Goal: Check status: Check status

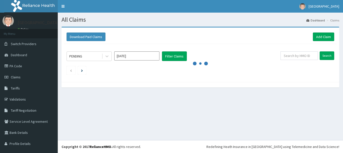
click at [134, 55] on input "[DATE]" at bounding box center [136, 55] width 45 height 9
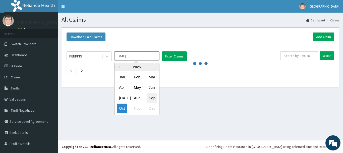
click at [149, 96] on div "Sep" at bounding box center [152, 97] width 10 height 9
type input "[DATE]"
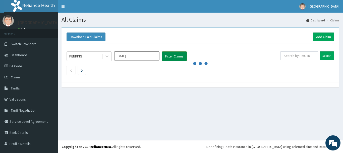
click at [173, 54] on button "Filter Claims" at bounding box center [174, 56] width 25 height 10
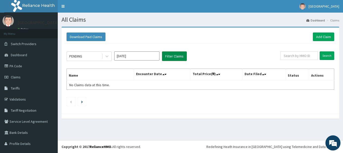
click at [169, 56] on button "Filter Claims" at bounding box center [174, 56] width 25 height 10
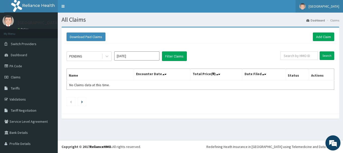
click at [318, 5] on span "[GEOGRAPHIC_DATA]" at bounding box center [324, 6] width 31 height 5
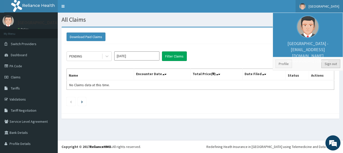
click at [326, 62] on link "Sign out" at bounding box center [331, 63] width 19 height 9
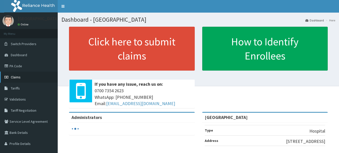
click at [19, 77] on span "Claims" at bounding box center [16, 77] width 10 height 5
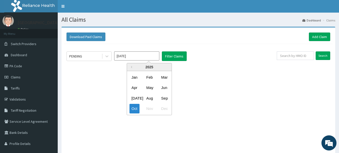
click at [134, 59] on input "[DATE]" at bounding box center [136, 55] width 45 height 9
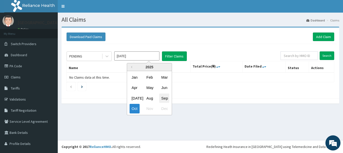
click at [163, 98] on div "Sep" at bounding box center [164, 97] width 10 height 9
type input "Sep 2025"
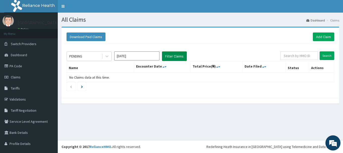
click at [171, 59] on button "Filter Claims" at bounding box center [174, 56] width 25 height 10
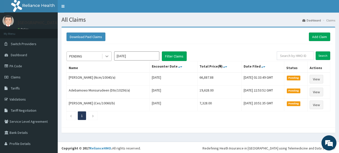
click at [109, 58] on icon at bounding box center [107, 56] width 5 height 5
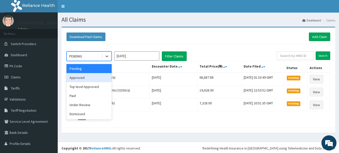
click at [99, 75] on div "Approved" at bounding box center [89, 77] width 45 height 9
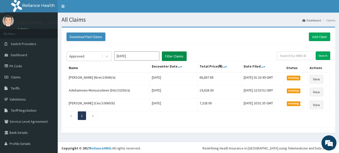
click at [180, 55] on button "Filter Claims" at bounding box center [174, 56] width 25 height 10
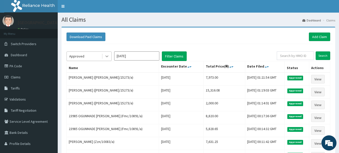
click at [105, 58] on icon at bounding box center [107, 56] width 5 height 5
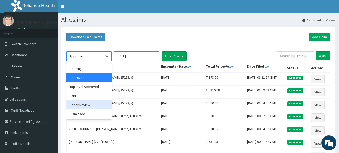
click at [92, 105] on div "Under Review" at bounding box center [89, 104] width 45 height 9
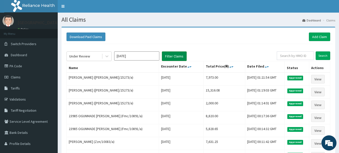
click at [172, 57] on button "Filter Claims" at bounding box center [174, 56] width 25 height 10
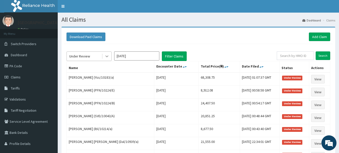
click at [106, 58] on icon at bounding box center [107, 56] width 5 height 5
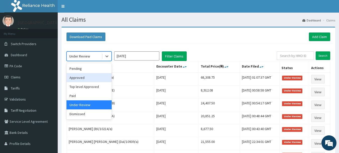
click at [97, 77] on div "Approved" at bounding box center [89, 77] width 45 height 9
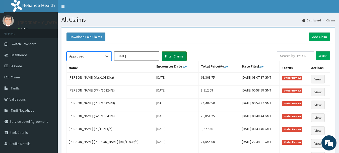
click at [174, 54] on button "Filter Claims" at bounding box center [174, 56] width 25 height 10
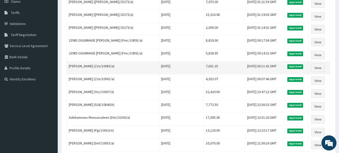
scroll to position [25, 0]
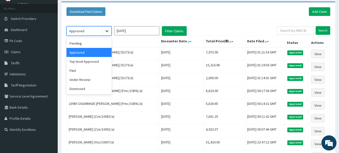
click at [110, 32] on div at bounding box center [107, 30] width 9 height 9
click at [94, 44] on div "Pending" at bounding box center [89, 43] width 45 height 9
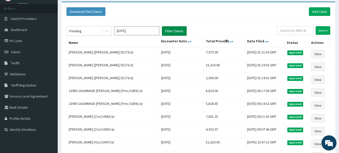
click at [172, 33] on button "Filter Claims" at bounding box center [174, 31] width 25 height 10
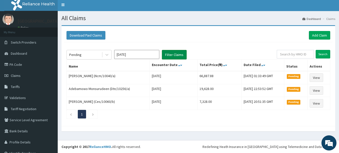
scroll to position [2, 0]
click at [106, 56] on icon at bounding box center [107, 54] width 5 height 5
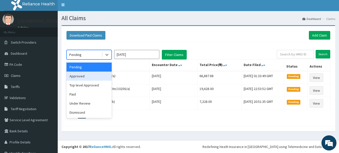
click at [95, 78] on div "Approved" at bounding box center [89, 75] width 45 height 9
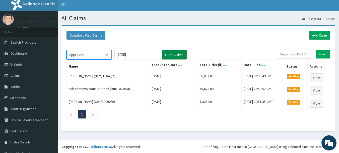
click at [170, 55] on button "Filter Claims" at bounding box center [174, 55] width 25 height 10
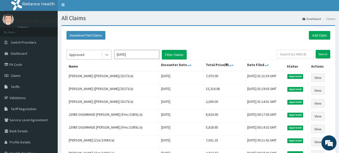
click at [107, 54] on icon at bounding box center [107, 54] width 5 height 5
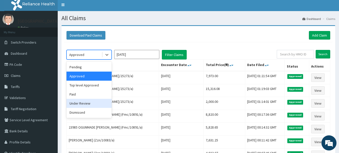
click at [91, 100] on div "Under Review" at bounding box center [89, 103] width 45 height 9
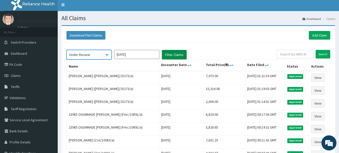
click at [172, 54] on button "Filter Claims" at bounding box center [174, 55] width 25 height 10
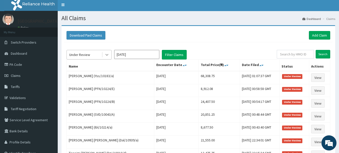
click at [109, 57] on div at bounding box center [107, 54] width 9 height 9
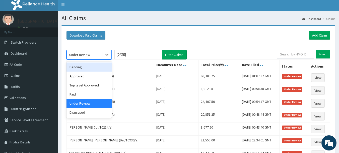
click at [94, 69] on div "Pending" at bounding box center [89, 66] width 45 height 9
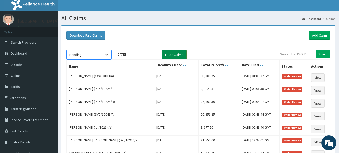
click at [173, 51] on button "Filter Claims" at bounding box center [174, 55] width 25 height 10
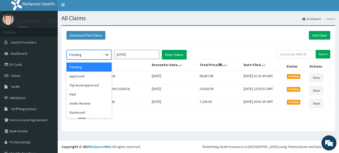
click at [108, 57] on icon at bounding box center [107, 54] width 5 height 5
click at [101, 75] on div "Approved" at bounding box center [89, 75] width 45 height 9
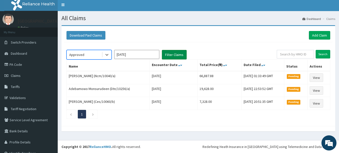
click at [177, 52] on button "Filter Claims" at bounding box center [174, 55] width 25 height 10
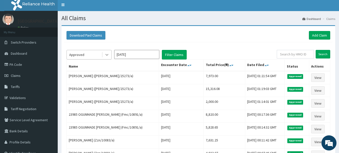
click at [109, 54] on icon at bounding box center [107, 54] width 5 height 5
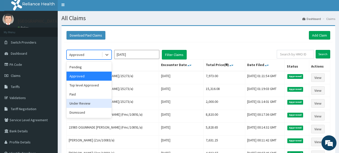
click at [91, 99] on div "Under Review" at bounding box center [89, 103] width 45 height 9
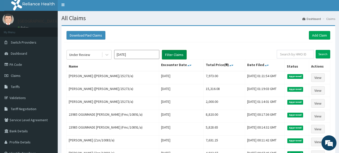
click at [170, 56] on button "Filter Claims" at bounding box center [174, 55] width 25 height 10
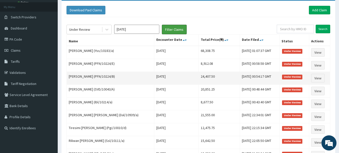
scroll to position [0, 0]
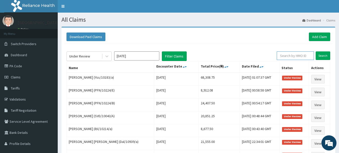
click at [294, 57] on input "text" at bounding box center [295, 55] width 37 height 9
paste input "Fyw/10003/a"
click at [324, 55] on input "Search" at bounding box center [323, 55] width 15 height 9
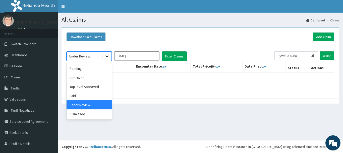
click at [107, 56] on icon at bounding box center [107, 56] width 5 height 5
click at [88, 76] on div "Approved" at bounding box center [89, 77] width 45 height 9
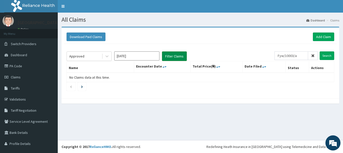
click at [176, 58] on button "Filter Claims" at bounding box center [174, 56] width 25 height 10
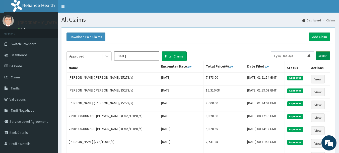
click at [326, 55] on input "Search" at bounding box center [323, 55] width 15 height 9
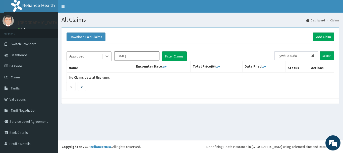
click at [108, 58] on icon at bounding box center [107, 56] width 5 height 5
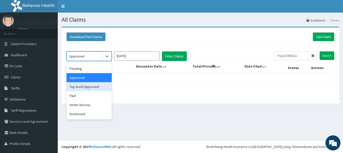
click at [87, 88] on div "Top level Approved" at bounding box center [89, 86] width 45 height 9
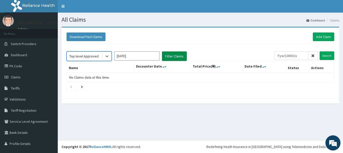
click at [179, 58] on button "Filter Claims" at bounding box center [174, 56] width 25 height 10
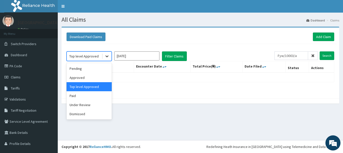
click at [106, 57] on icon at bounding box center [107, 56] width 5 height 5
click at [82, 107] on div "Under Review" at bounding box center [89, 104] width 45 height 9
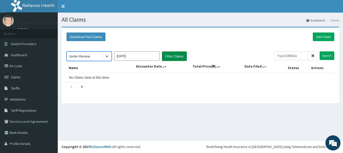
click at [178, 57] on button "Filter Claims" at bounding box center [174, 56] width 25 height 10
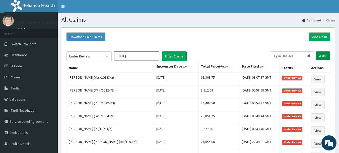
click at [320, 56] on input "Search" at bounding box center [323, 55] width 15 height 9
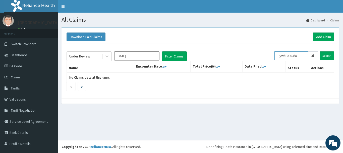
drag, startPoint x: 300, startPoint y: 55, endPoint x: 272, endPoint y: 58, distance: 27.5
click at [272, 58] on div "Under Review Sep 2025 Filter Claims Fyw/10003/a Search" at bounding box center [201, 56] width 268 height 10
paste input "Ncm/10040"
click at [172, 57] on button "Filter Claims" at bounding box center [174, 56] width 25 height 10
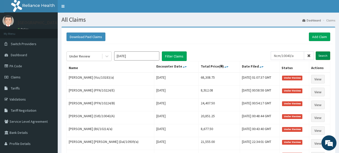
click at [321, 56] on input "Search" at bounding box center [323, 55] width 15 height 9
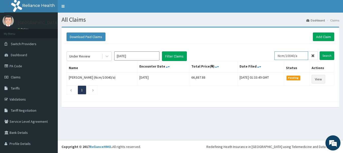
drag, startPoint x: 301, startPoint y: 55, endPoint x: 271, endPoint y: 56, distance: 29.7
click at [271, 56] on div "Under Review Sep 2025 Filter Claims Ncm/10040/a Search" at bounding box center [201, 56] width 268 height 10
paste input "tza/10047/b"
click at [320, 55] on input "Search" at bounding box center [327, 55] width 15 height 9
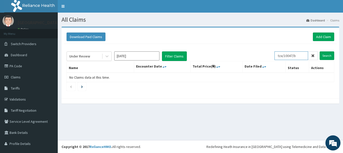
drag, startPoint x: 298, startPoint y: 56, endPoint x: 269, endPoint y: 59, distance: 29.0
click at [269, 59] on div "Under Review Sep 2025 Filter Claims tza/10047/b Search" at bounding box center [201, 56] width 268 height 10
paste input "PFN/10224/E"
click at [324, 54] on input "Search" at bounding box center [327, 55] width 15 height 9
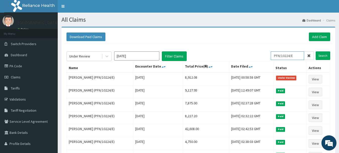
drag, startPoint x: 303, startPoint y: 54, endPoint x: 267, endPoint y: 58, distance: 35.4
click at [267, 58] on div "Under Review Sep 2025 Filter Claims PFN/10224/E Search" at bounding box center [199, 56] width 264 height 10
paste input "B"
click at [326, 55] on input "Search" at bounding box center [323, 55] width 15 height 9
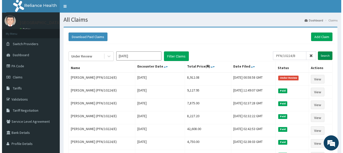
scroll to position [0, 0]
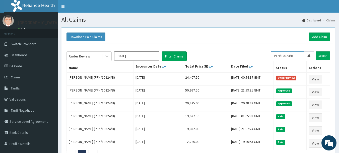
drag, startPoint x: 300, startPoint y: 57, endPoint x: 272, endPoint y: 60, distance: 28.6
click at [272, 60] on div "Under Review Sep 2025 Filter Claims PFN/10224/B Search" at bounding box center [199, 56] width 264 height 10
paste input "fn/10224/a"
click at [323, 54] on input "Search" at bounding box center [323, 55] width 15 height 9
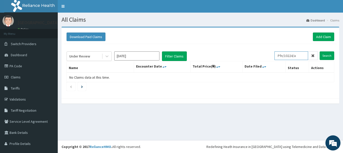
drag, startPoint x: 298, startPoint y: 55, endPoint x: 270, endPoint y: 54, distance: 27.9
click at [270, 54] on div "Under Review Sep 2025 Filter Claims Pfn/10224/a Search" at bounding box center [201, 56] width 268 height 10
paste input "Ibl/1021"
click at [320, 56] on input "Search" at bounding box center [327, 55] width 15 height 9
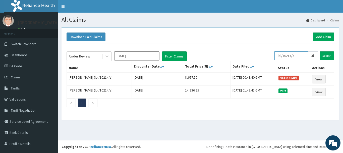
drag, startPoint x: 301, startPoint y: 55, endPoint x: 264, endPoint y: 60, distance: 38.0
click at [264, 60] on div "Under Review Sep 2025 Filter Claims Ibl/10214/a Search" at bounding box center [201, 56] width 268 height 10
paste input "Zzn/10083/a"
click at [320, 57] on input "Search" at bounding box center [327, 55] width 15 height 9
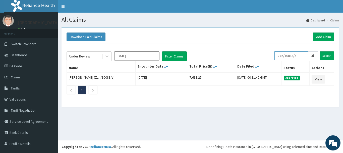
drag, startPoint x: 297, startPoint y: 55, endPoint x: 275, endPoint y: 57, distance: 21.9
click at [275, 57] on div "Under Review Sep 2025 Filter Claims Zzn/10083/a Search" at bounding box center [201, 56] width 268 height 10
paste input "01"
click at [320, 55] on input "Search" at bounding box center [327, 55] width 15 height 9
drag, startPoint x: 298, startPoint y: 57, endPoint x: 273, endPoint y: 59, distance: 25.7
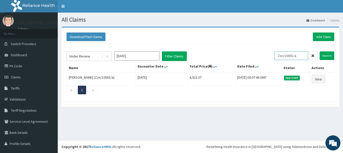
click at [273, 59] on div "Under Review Sep 2025 Filter Claims Zzn/10001/a Search" at bounding box center [201, 56] width 268 height 10
paste input "SLB/10840/A"
type input "SLB/10840/A"
click at [324, 55] on input "Search" at bounding box center [327, 55] width 15 height 9
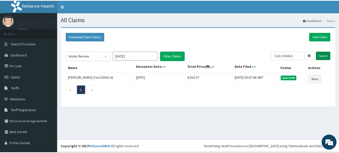
scroll to position [0, 0]
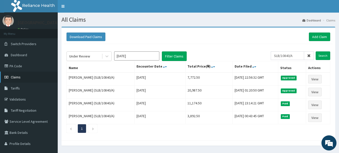
click at [16, 79] on link "Claims" at bounding box center [29, 76] width 58 height 11
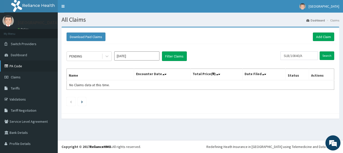
click at [23, 65] on link "PA Code" at bounding box center [29, 65] width 58 height 11
